Goal: Information Seeking & Learning: Learn about a topic

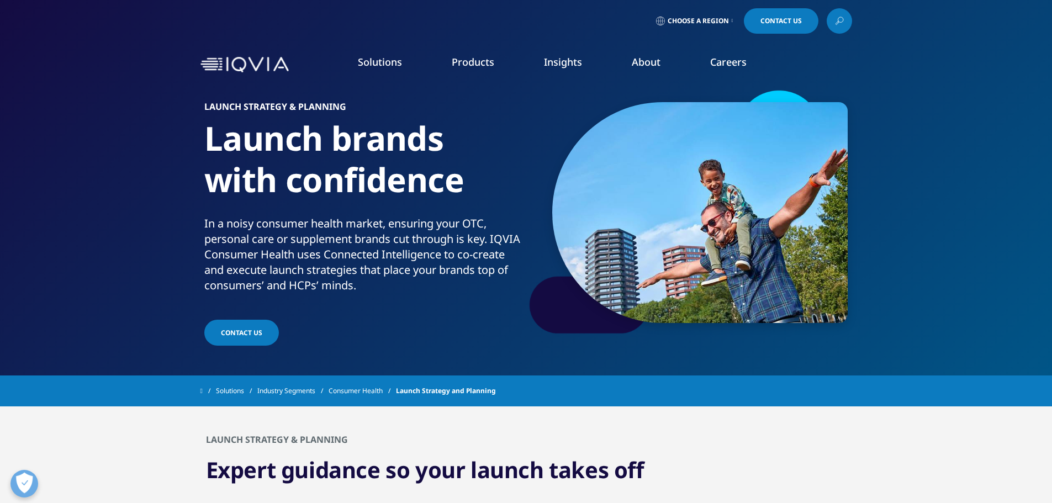
click at [468, 194] on link "Regulatory Compliance" at bounding box center [523, 193] width 191 height 12
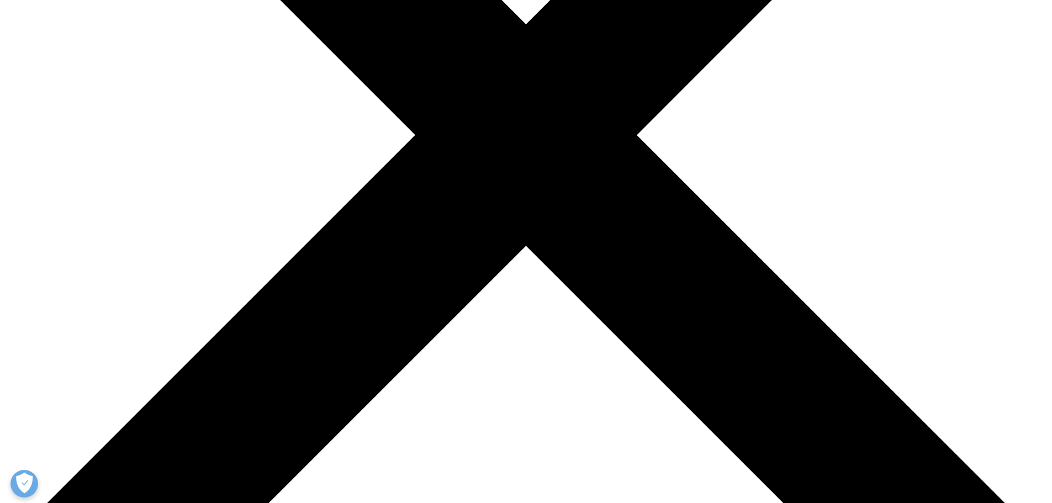
scroll to position [387, 0]
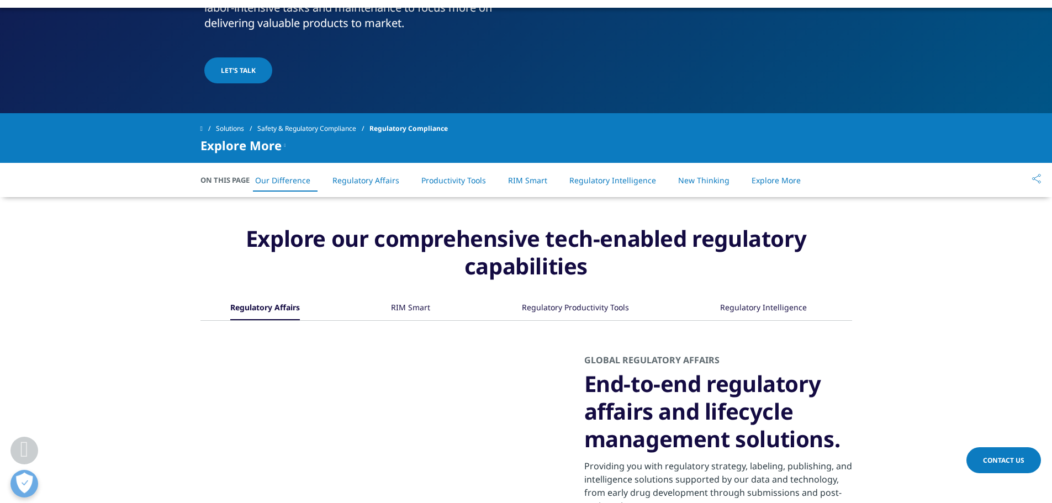
click at [755, 307] on div "Regulatory Intelligence" at bounding box center [763, 309] width 87 height 24
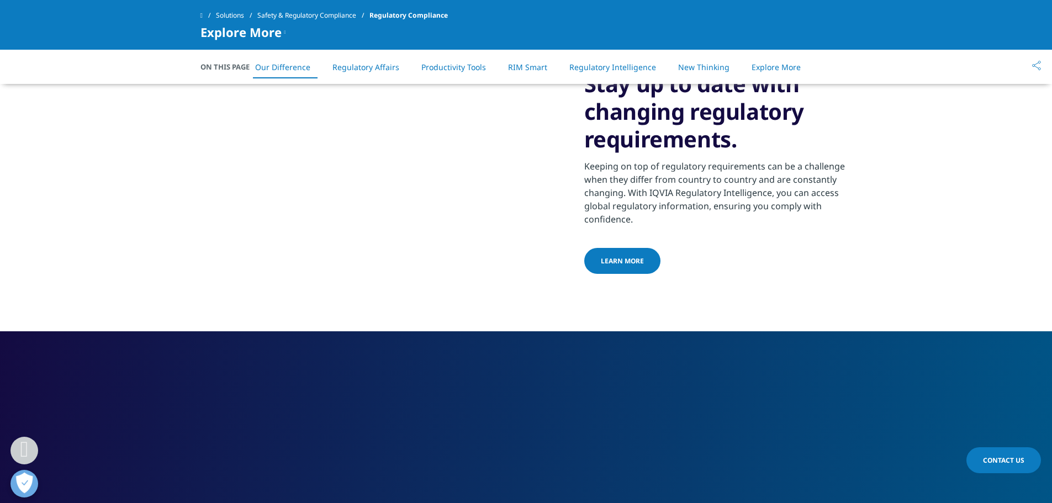
scroll to position [608, 0]
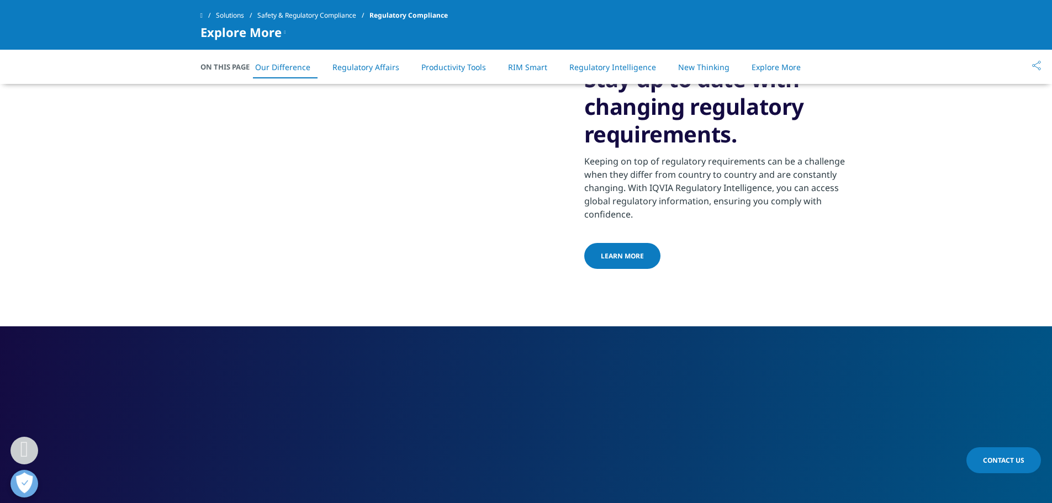
click at [619, 258] on span "Learn more" at bounding box center [622, 255] width 43 height 9
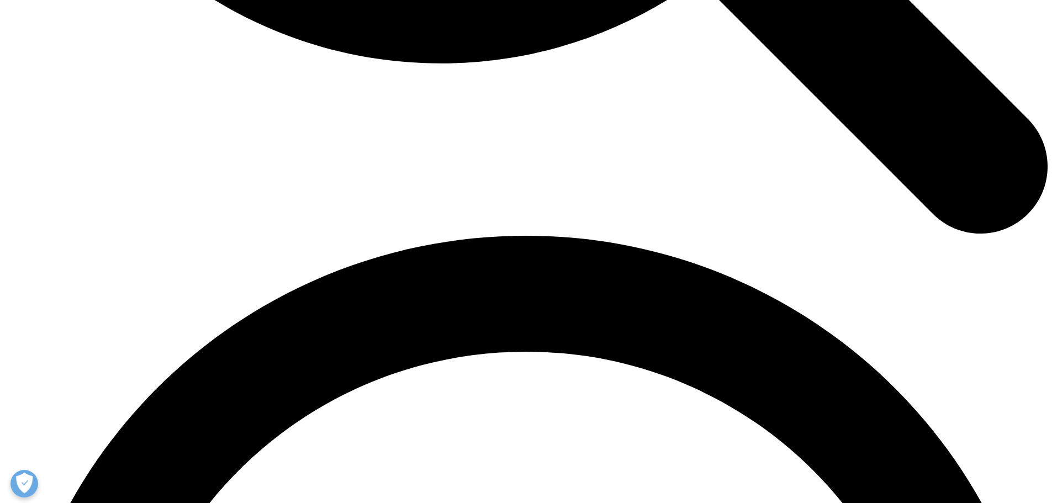
scroll to position [1878, 0]
